Goal: Task Accomplishment & Management: Use online tool/utility

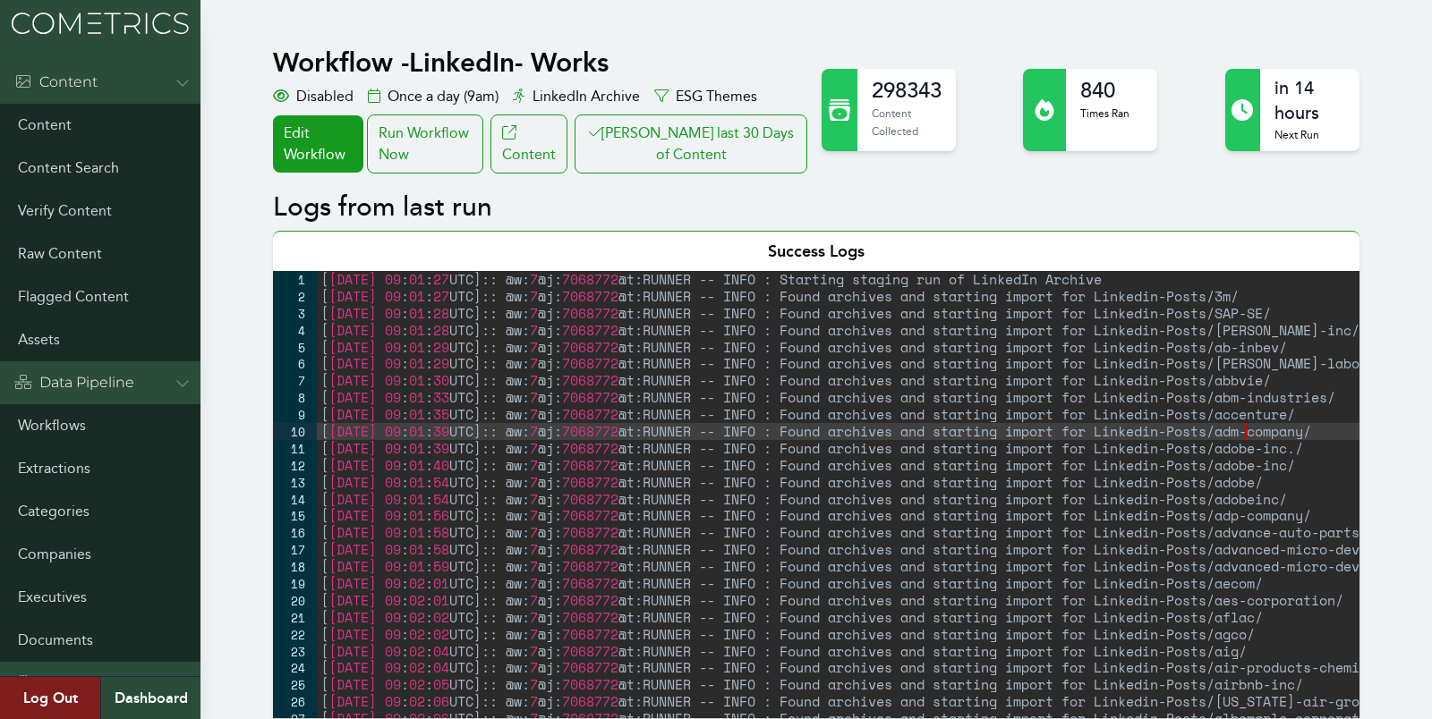
click at [1324, 430] on div "[ 2025-08-21 09 : 01 : 27 UTC ] :: @w: 7 @j: 7068772 @t:RUNNER -- INFO : Starti…" at bounding box center [908, 511] width 1182 height 481
click at [419, 127] on div "Run Workflow Now" at bounding box center [425, 144] width 116 height 59
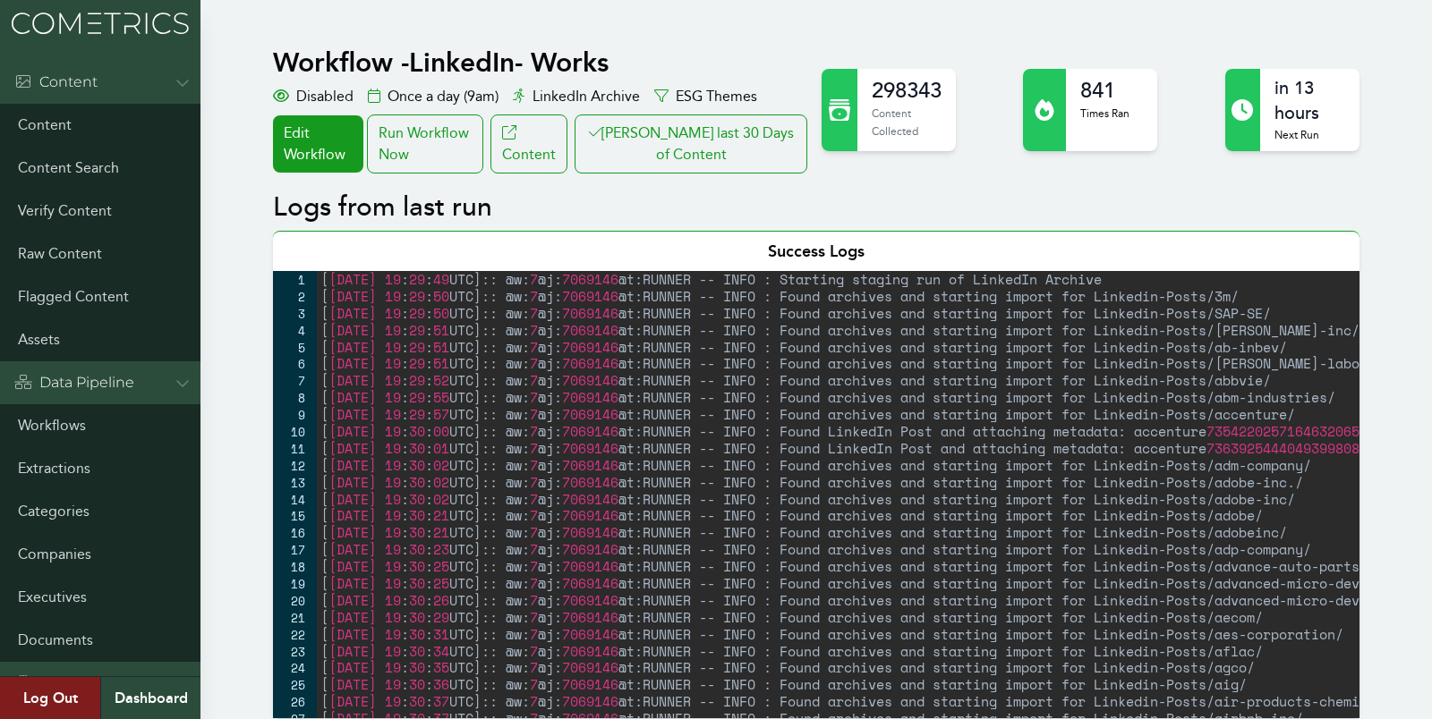
click at [642, 391] on div "[ [DATE] 19 : 29 : 49 UTC ] :: @w: 7 @j: 7069146 @t:RUNNER -- INFO : Starting s…" at bounding box center [915, 511] width 1196 height 481
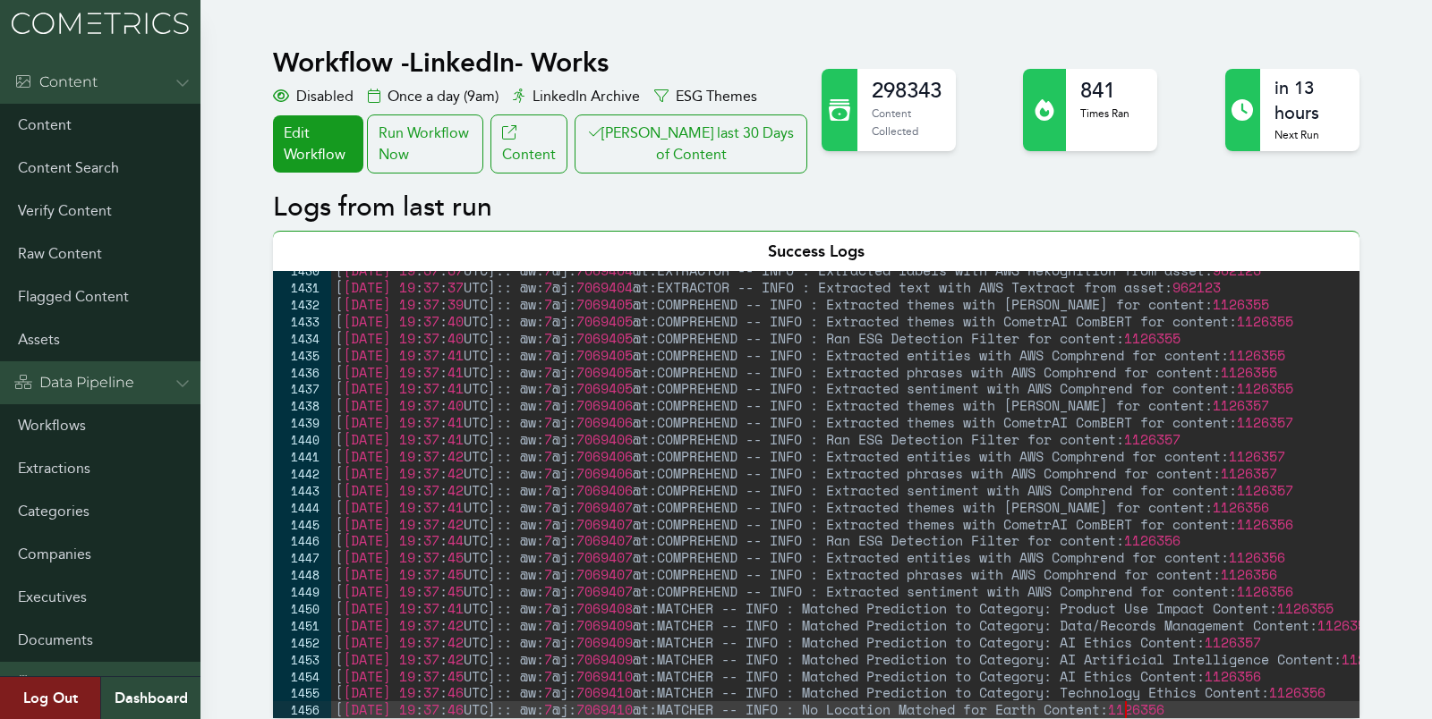
scroll to position [24159, 0]
type textarea "[[DATE] 19:37:46 UTC]:: @w:7 @j:7069410 @t:MATCHER -- INFO : No Location Matche…"
